Goal: Share content

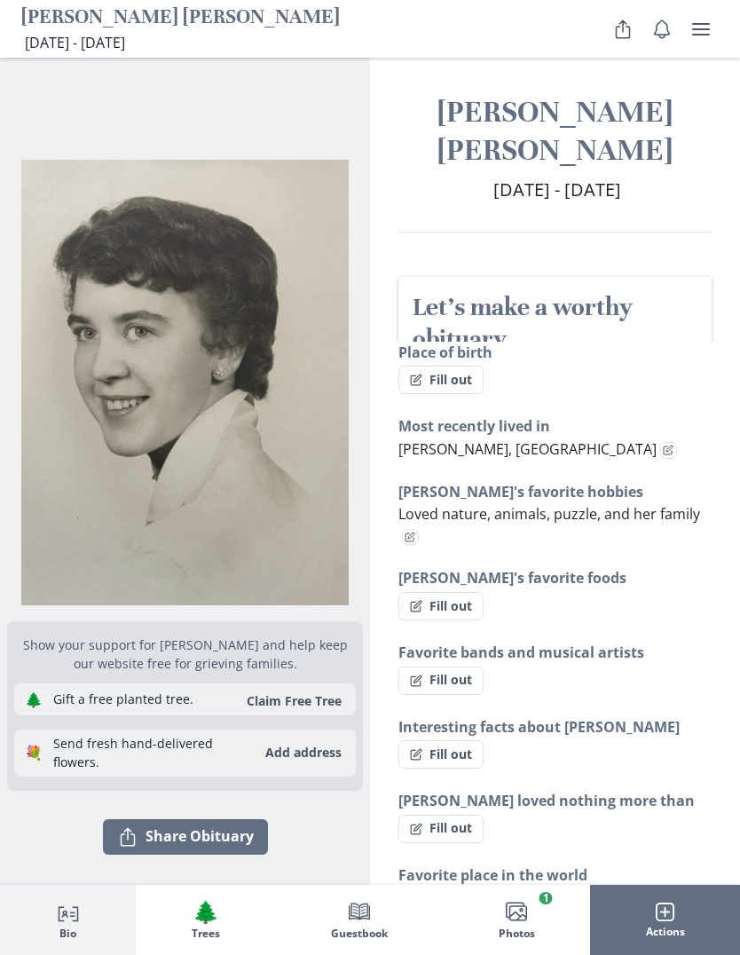
scroll to position [1, 0]
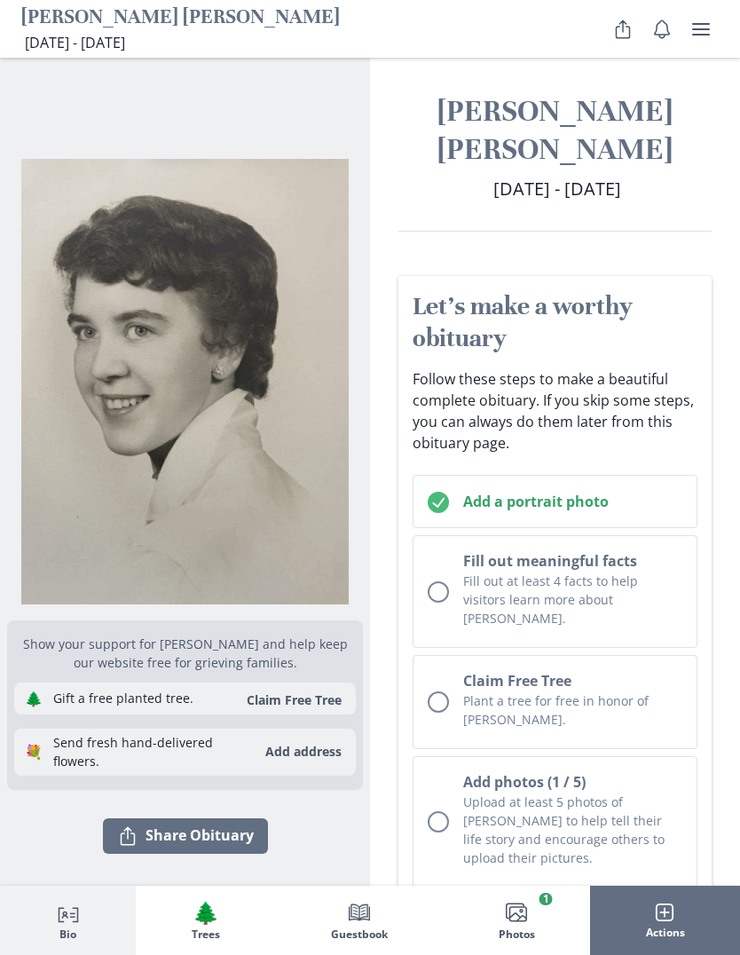
click at [242, 833] on button "Share Share Obituary" at bounding box center [185, 835] width 165 height 35
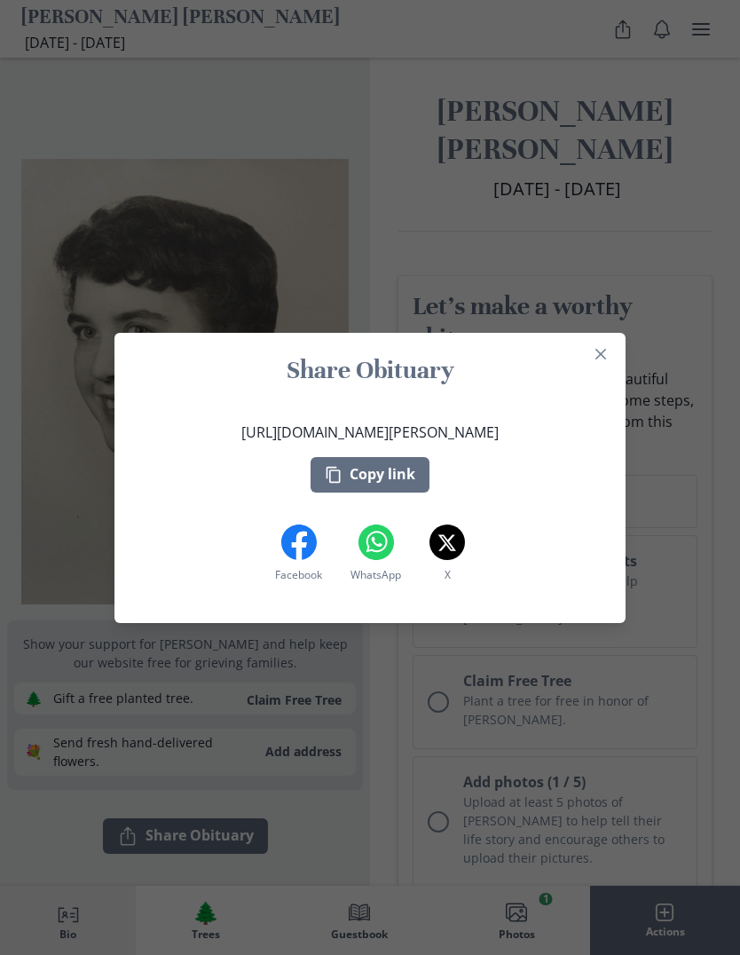
click at [405, 475] on button "Copy link" at bounding box center [370, 474] width 119 height 35
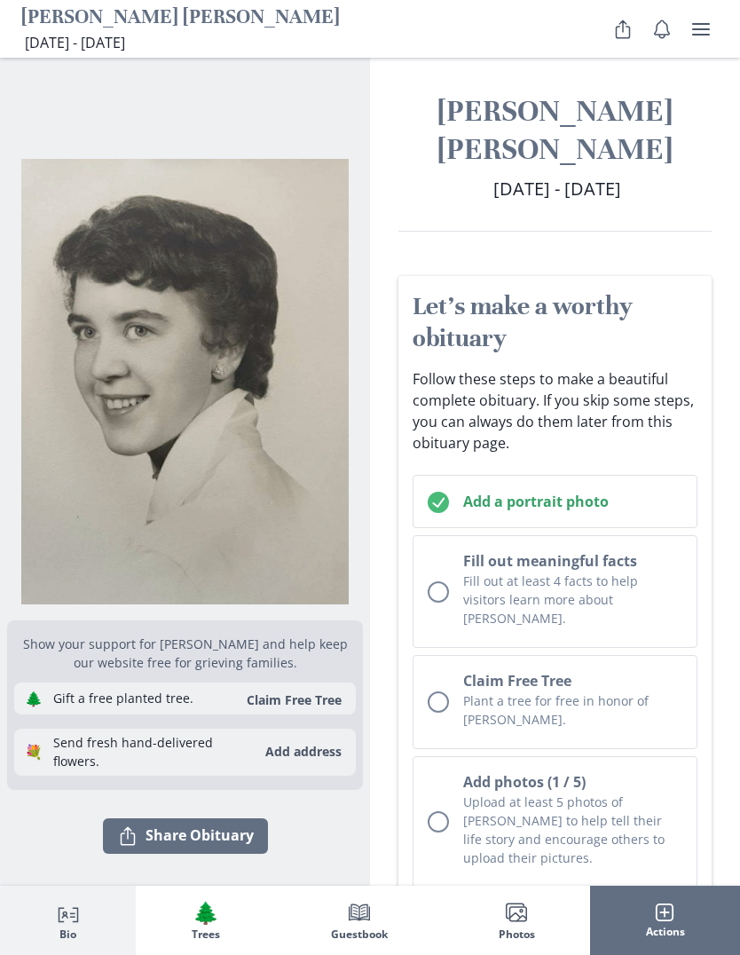
scroll to position [0, 0]
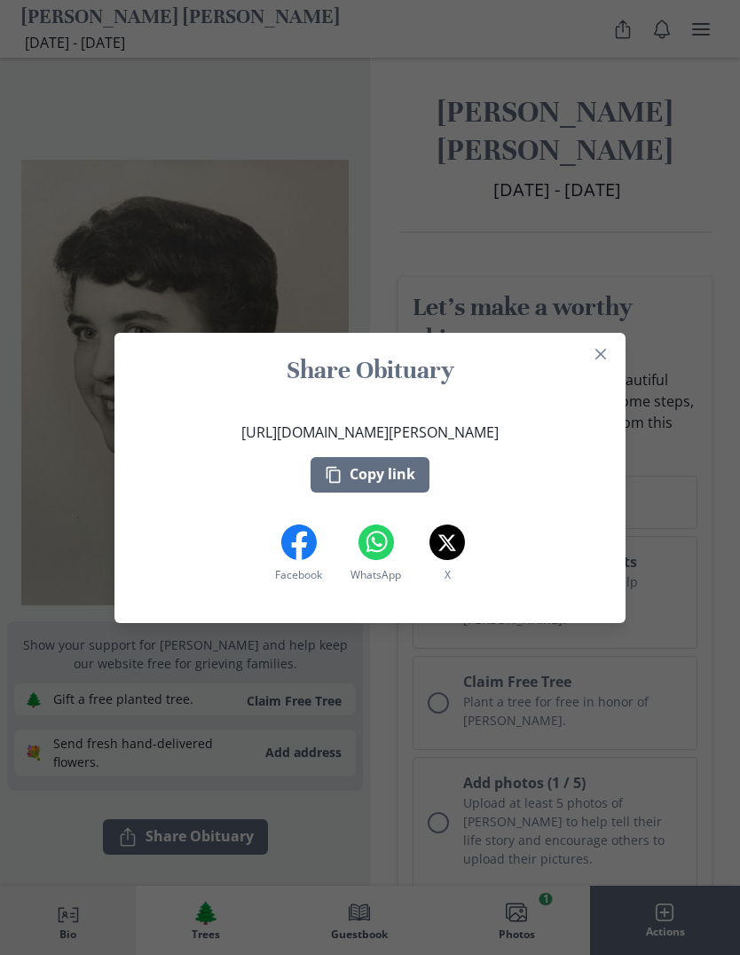
click at [401, 473] on button "Copy link" at bounding box center [370, 474] width 119 height 35
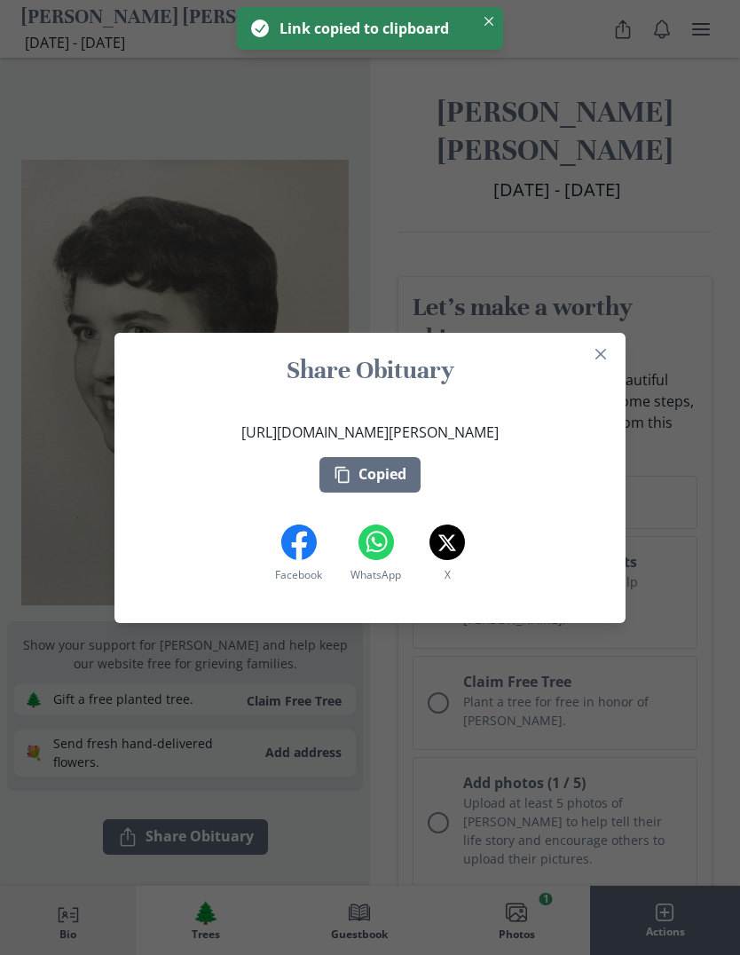
click at [696, 308] on div "Share Obituary [URL][DOMAIN_NAME][PERSON_NAME] Copied Facebook Facebook WhatsAp…" at bounding box center [370, 477] width 740 height 955
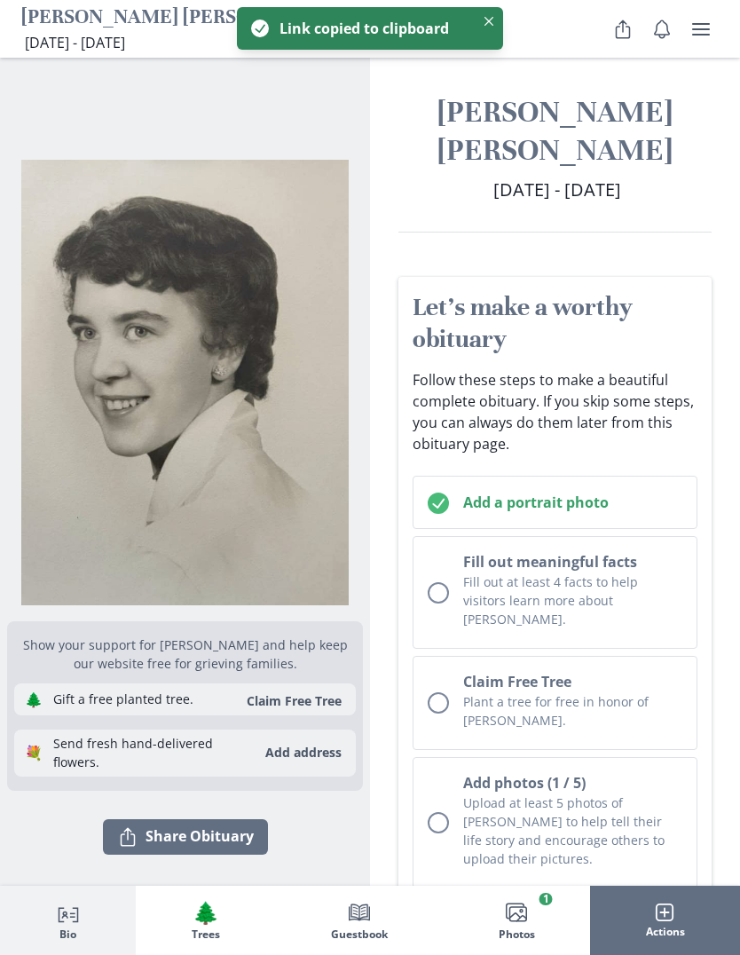
click at [633, 32] on button "Share" at bounding box center [622, 29] width 35 height 35
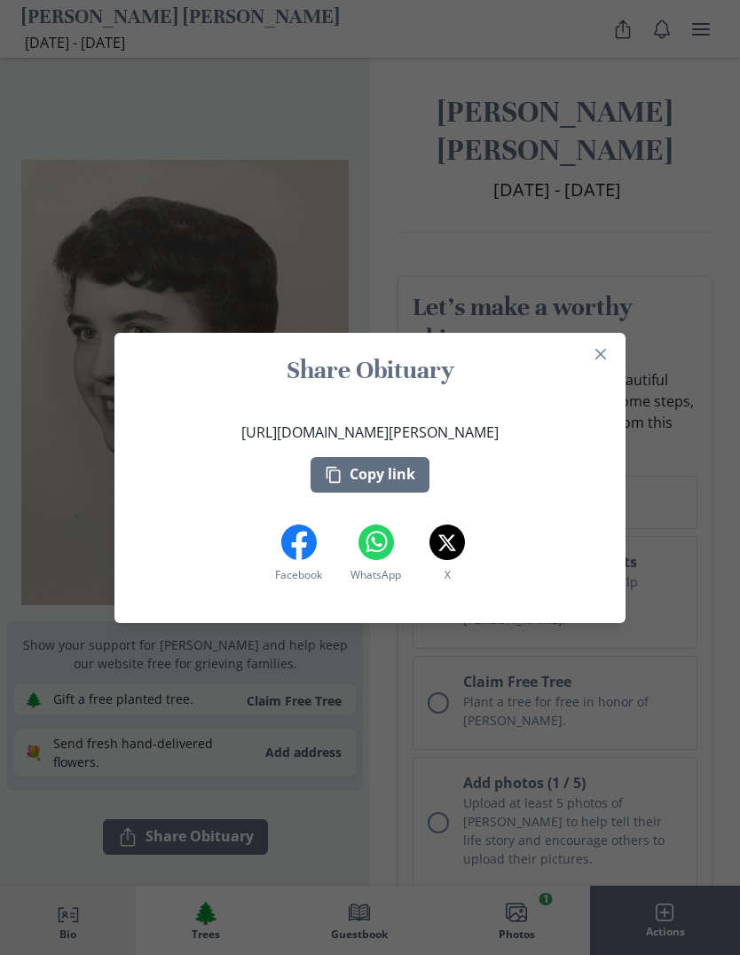
click at [410, 476] on button "Copy link" at bounding box center [370, 474] width 119 height 35
click at [607, 348] on button "Close" at bounding box center [600, 354] width 28 height 28
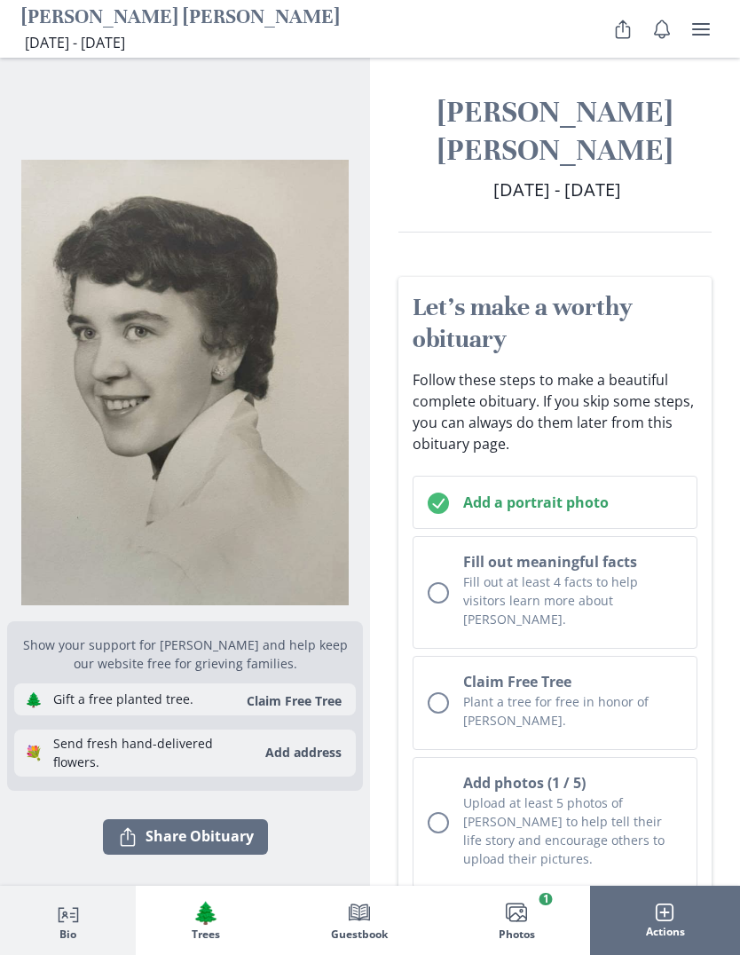
click at [710, 29] on icon "user menu" at bounding box center [700, 29] width 21 height 21
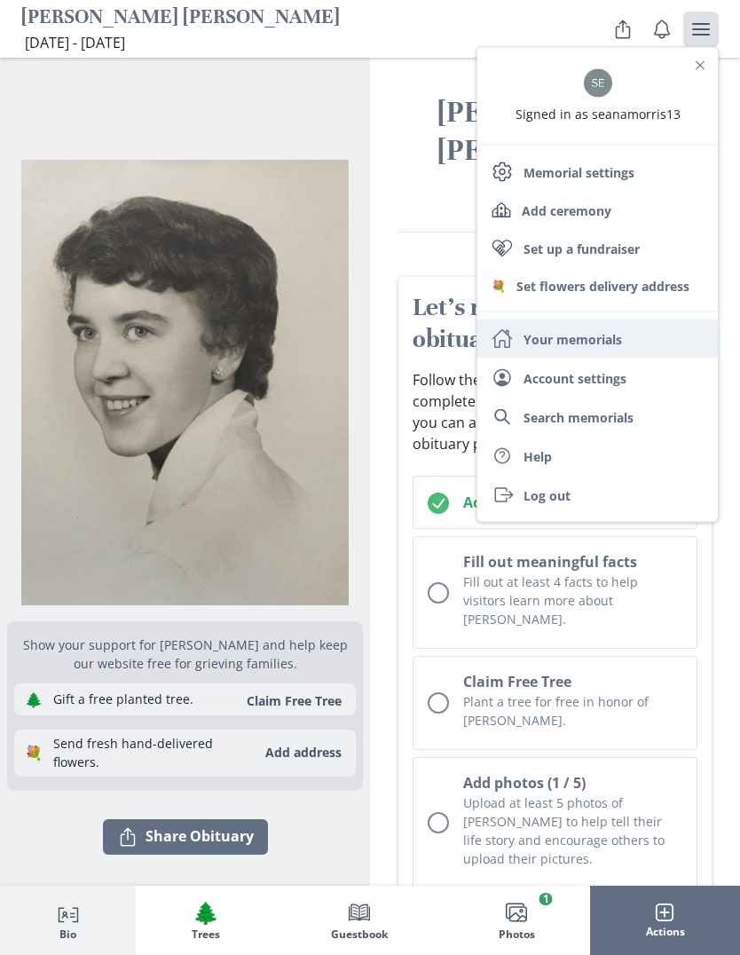
click at [623, 338] on link "Home Your memorials" at bounding box center [597, 338] width 240 height 39
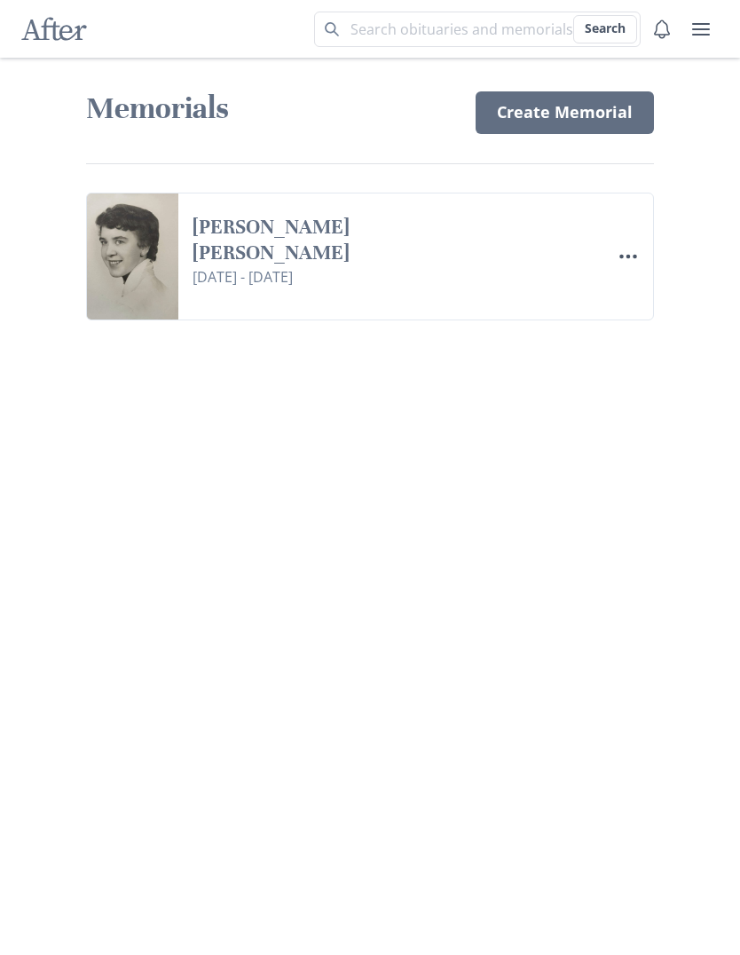
click at [635, 261] on icon "Menu" at bounding box center [627, 256] width 21 height 21
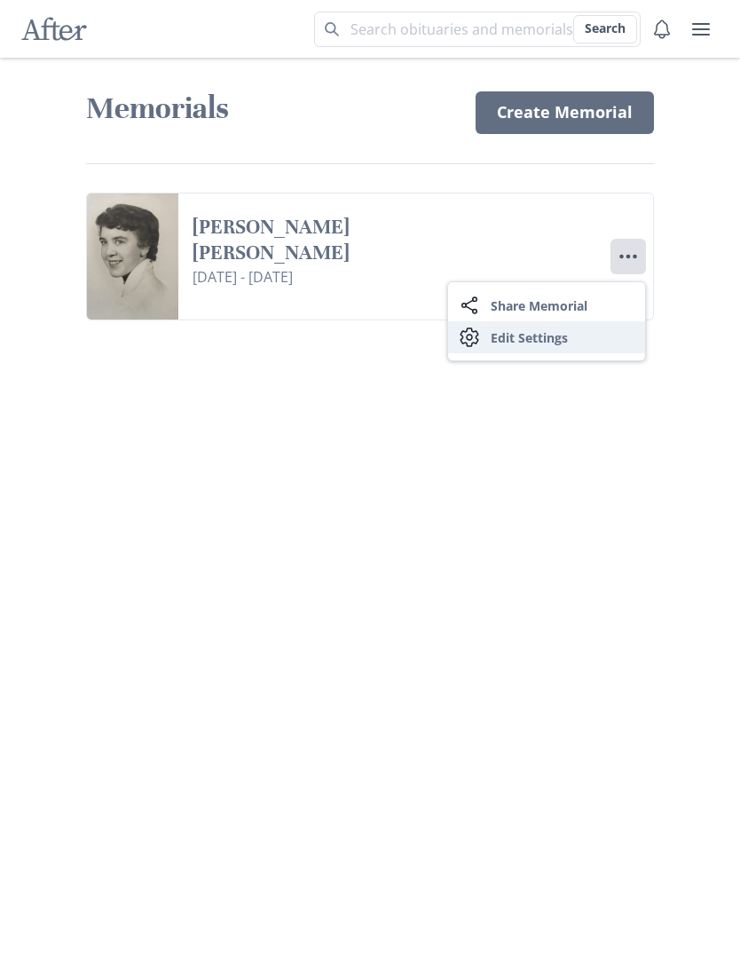
click at [611, 336] on link "Settings Edit Settings" at bounding box center [546, 337] width 197 height 32
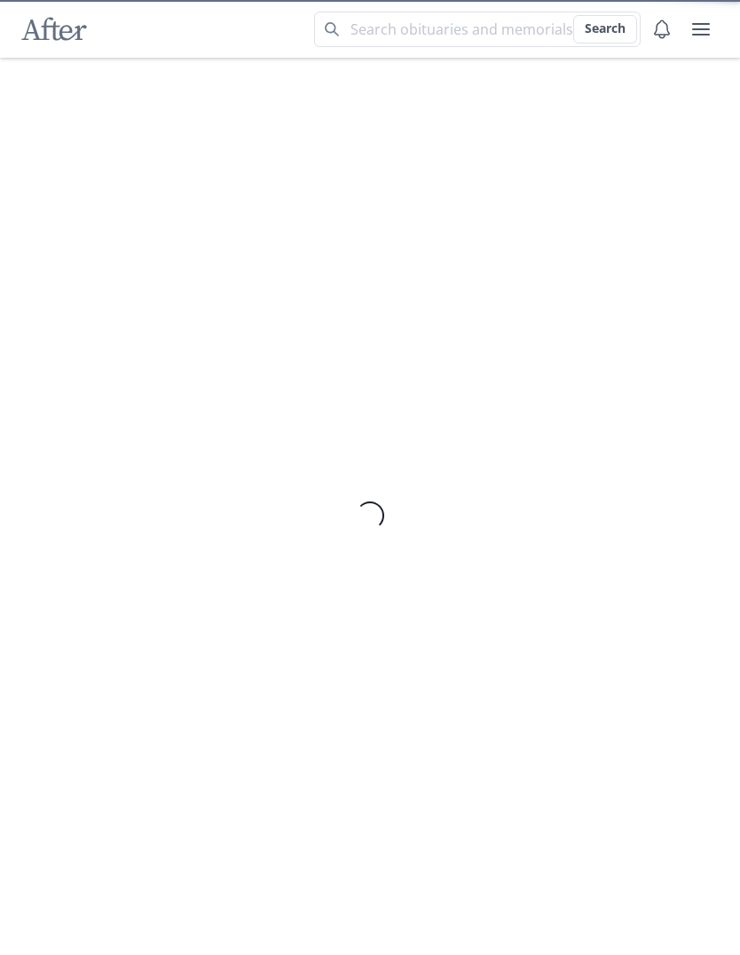
select select "9"
select select "8"
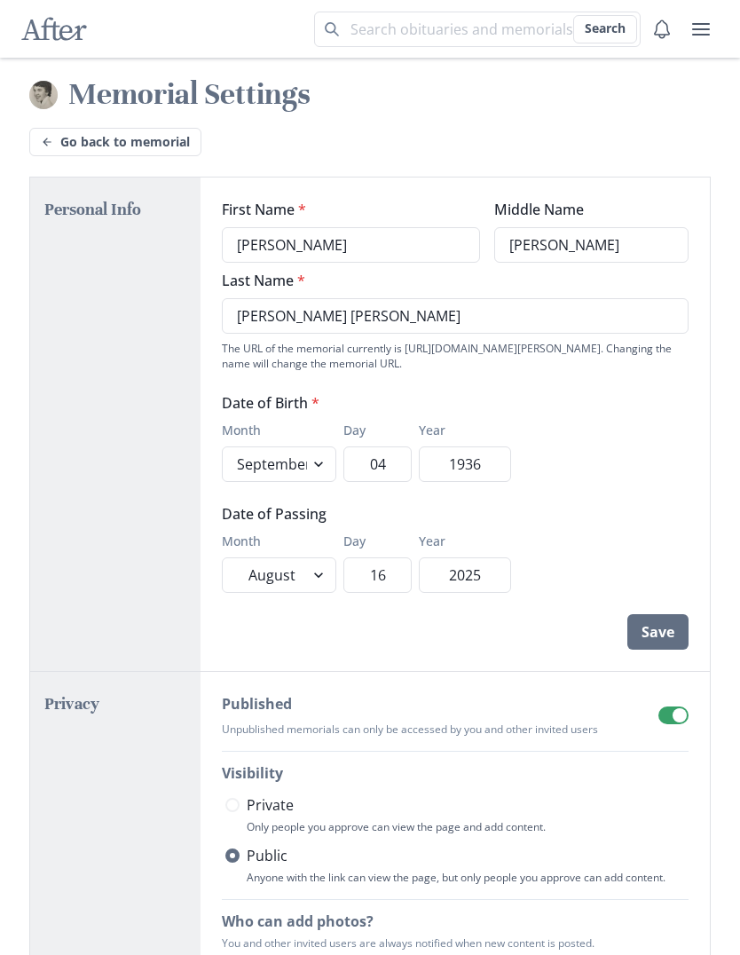
click at [664, 720] on span at bounding box center [673, 715] width 30 height 18
click at [658, 706] on input "checkbox" at bounding box center [657, 705] width 1 height 1
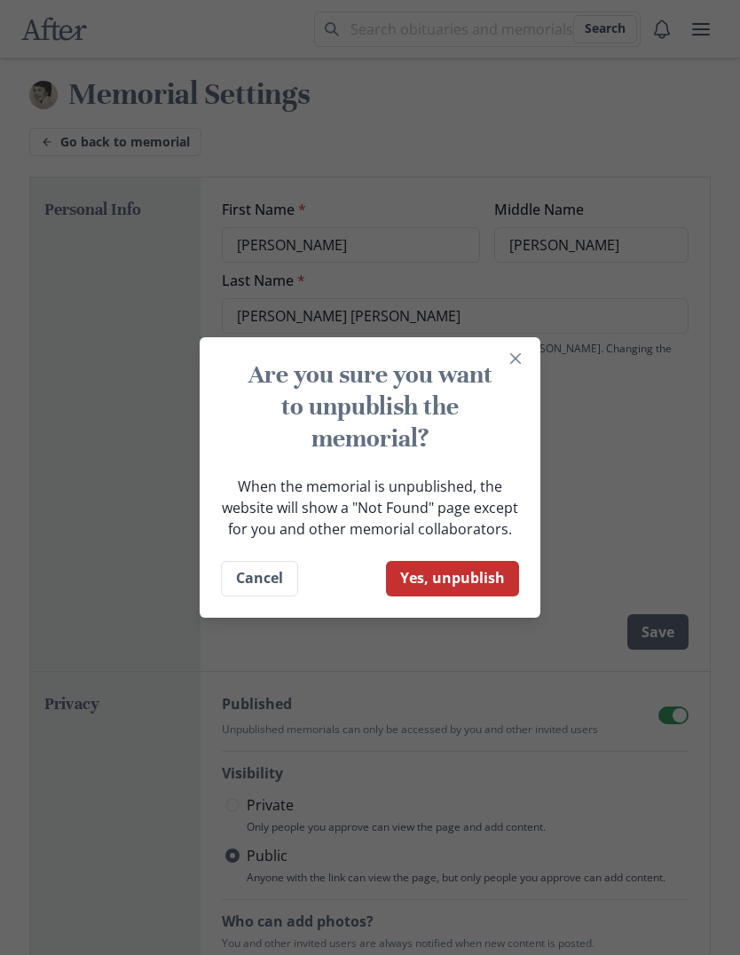
click at [494, 575] on button "Yes, unpublish" at bounding box center [452, 578] width 133 height 35
checkbox input "false"
